Goal: Task Accomplishment & Management: Use online tool/utility

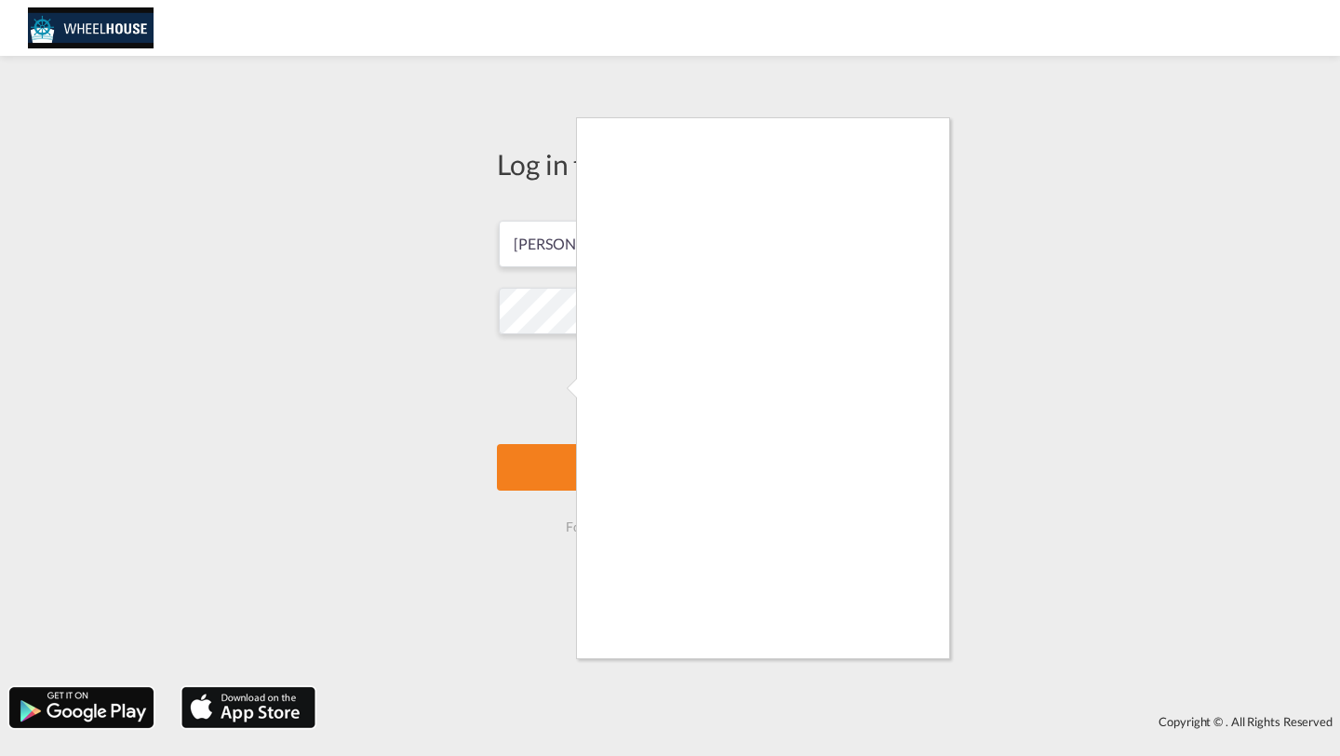
click at [572, 469] on div at bounding box center [670, 378] width 1340 height 756
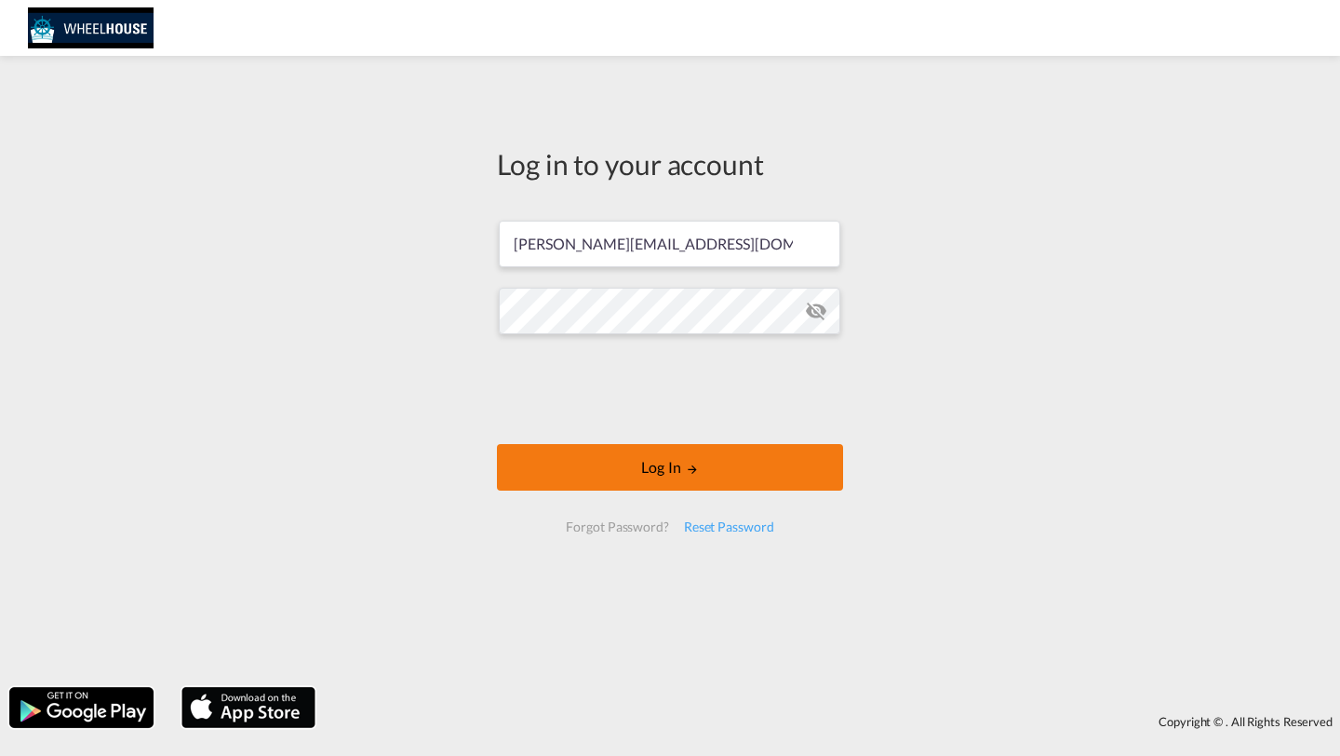
click at [611, 456] on button "Log In" at bounding box center [670, 467] width 346 height 47
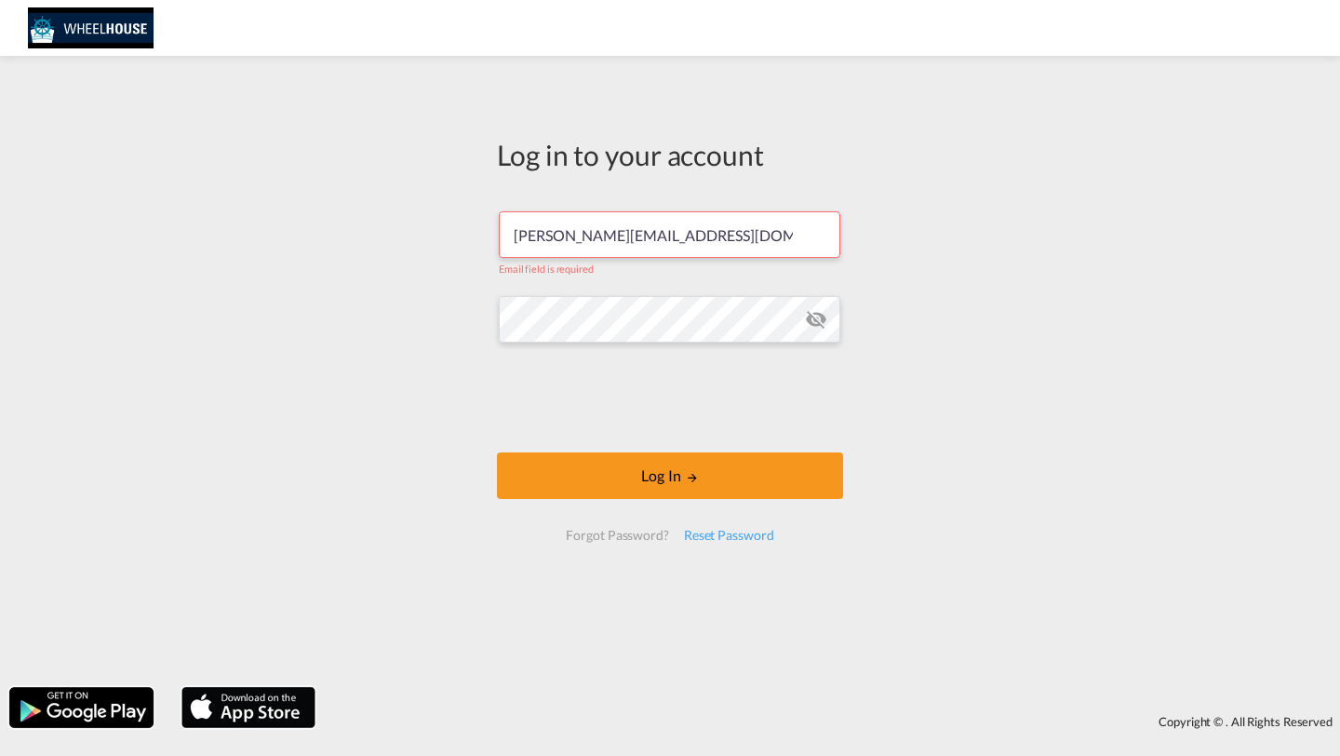
click at [658, 241] on input "[PERSON_NAME][EMAIL_ADDRESS][DOMAIN_NAME]" at bounding box center [670, 234] width 342 height 47
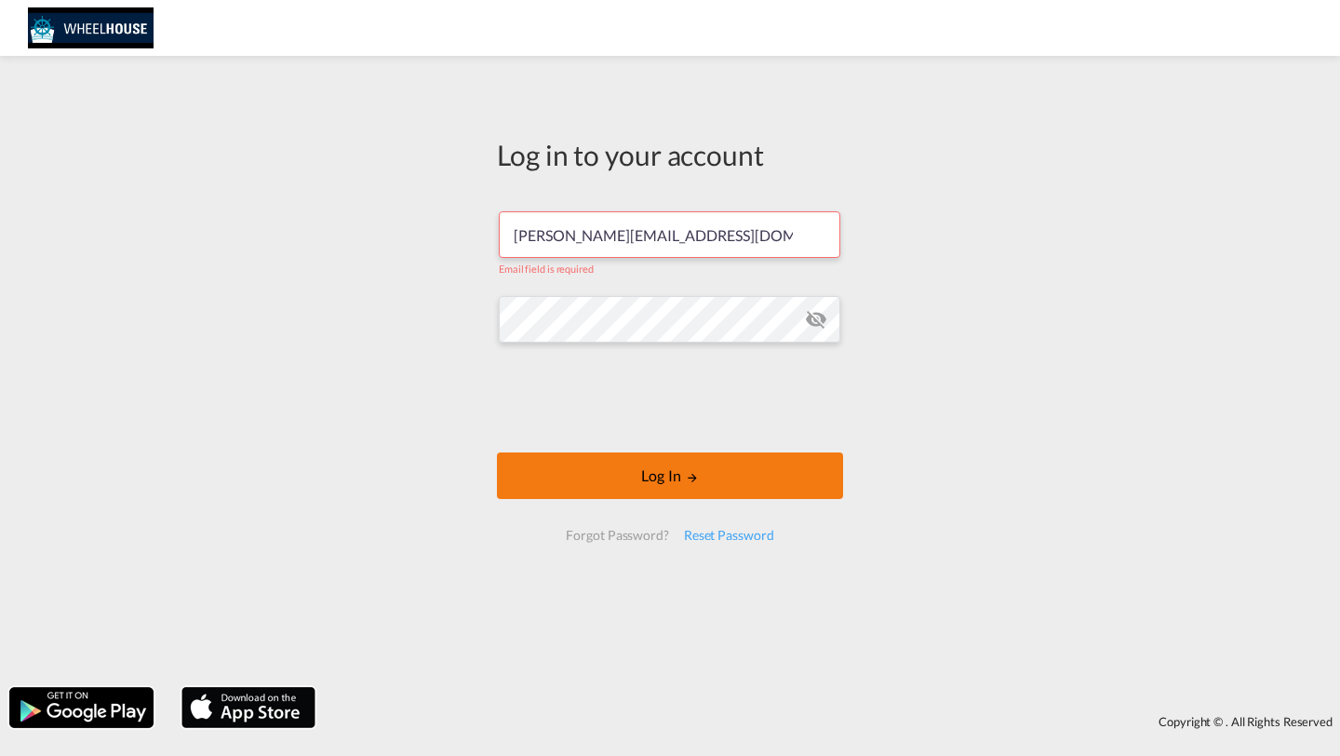
click at [584, 481] on button "Log In" at bounding box center [670, 475] width 346 height 47
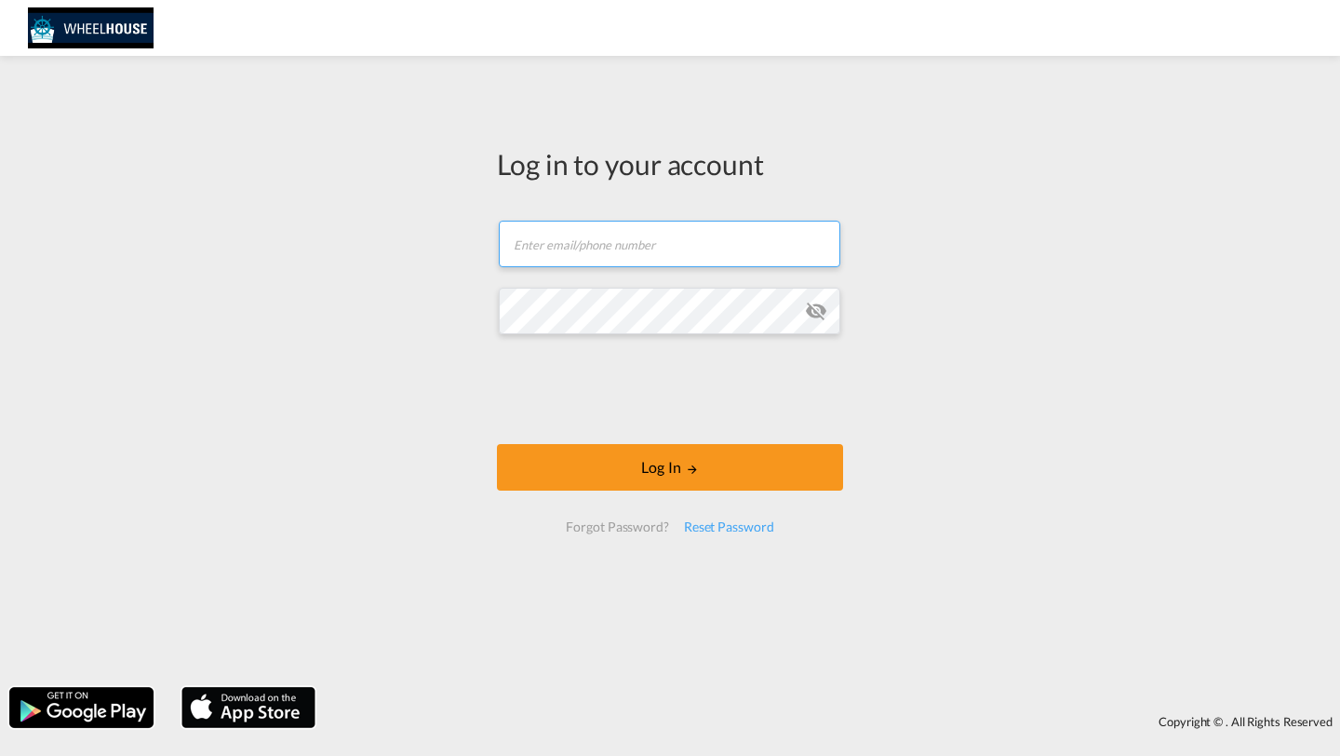
type input "[PERSON_NAME][EMAIL_ADDRESS][DOMAIN_NAME]"
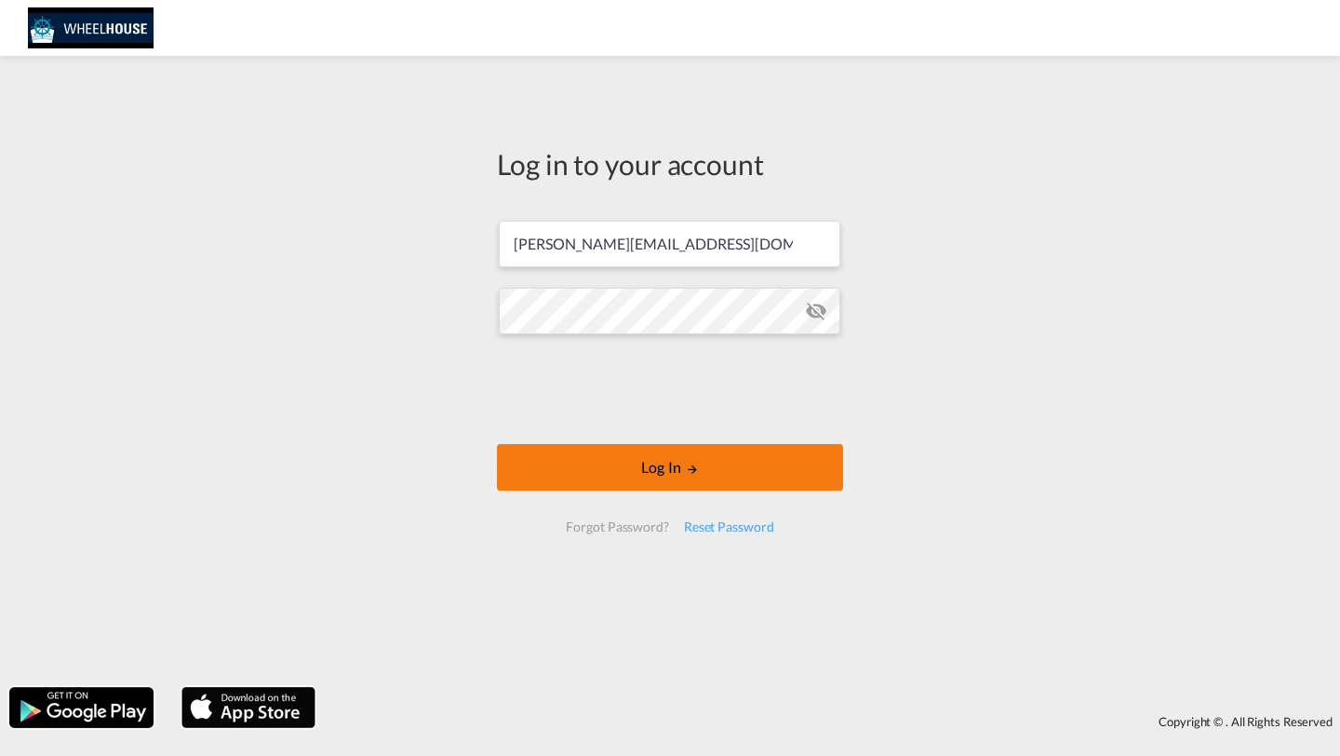
click at [541, 457] on button "Log In" at bounding box center [670, 467] width 346 height 47
